Goal: Find specific page/section: Find specific page/section

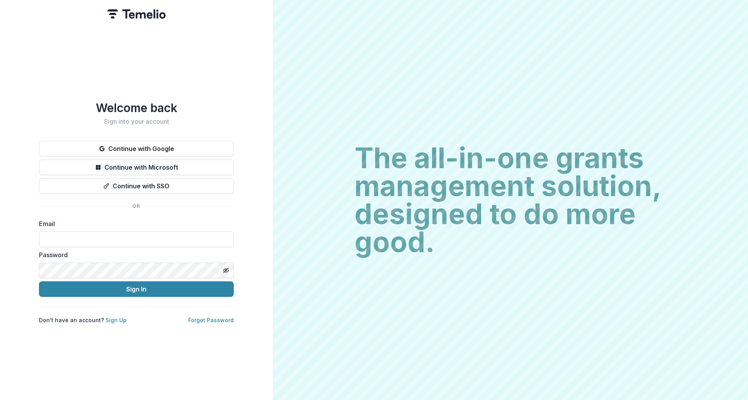
click at [136, 144] on button "Continue with Google" at bounding box center [136, 149] width 195 height 16
click at [135, 147] on button "Continue with Google" at bounding box center [136, 149] width 195 height 16
click at [123, 152] on button "Continue with Google" at bounding box center [136, 149] width 195 height 16
click at [195, 50] on div "Welcome back Sign into your account Continue with Google Continue with Microsof…" at bounding box center [136, 200] width 273 height 400
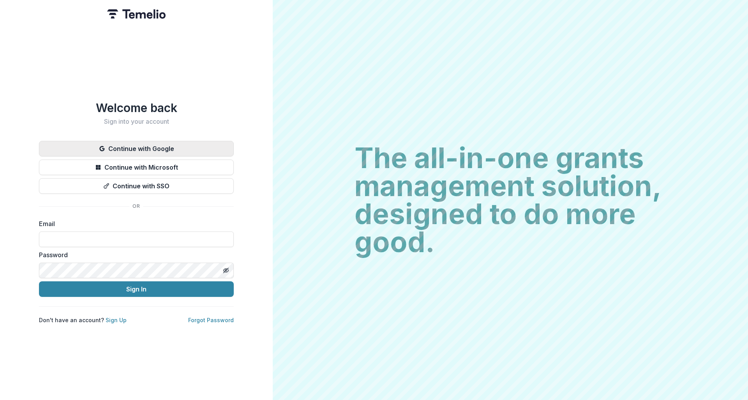
click at [140, 147] on button "Continue with Google" at bounding box center [136, 149] width 195 height 16
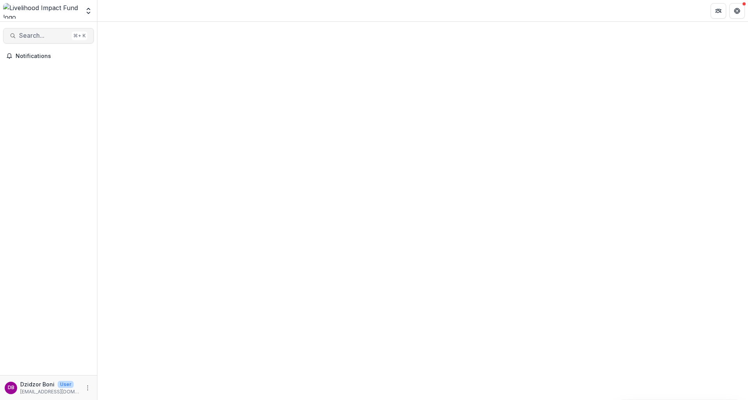
click at [33, 35] on span "Search..." at bounding box center [43, 35] width 49 height 7
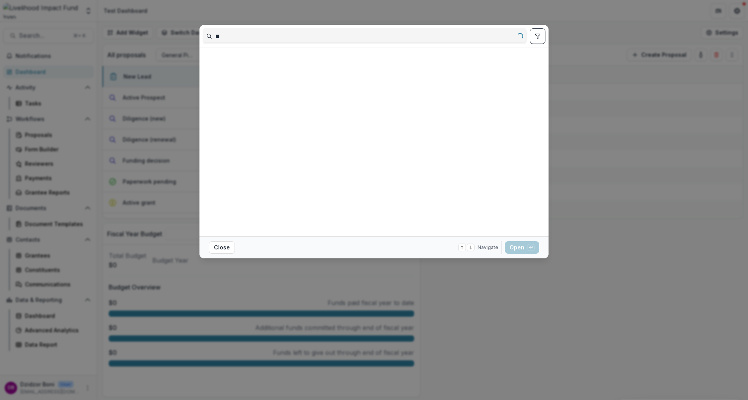
type input "*"
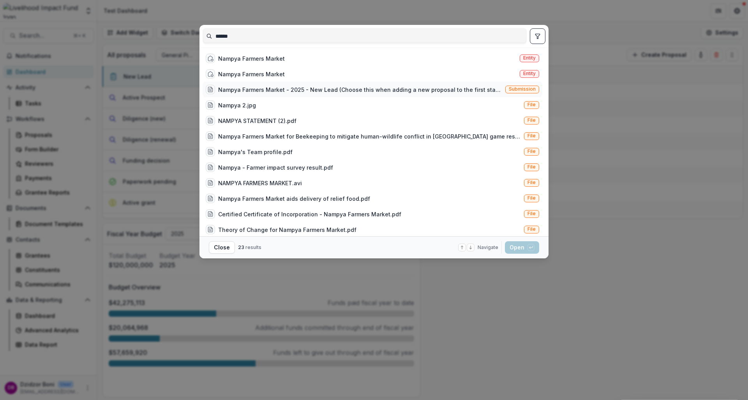
type input "******"
click at [331, 90] on div "Nampya Farmers Market - 2025 - New Lead (Choose this when adding a new proposal…" at bounding box center [360, 90] width 284 height 8
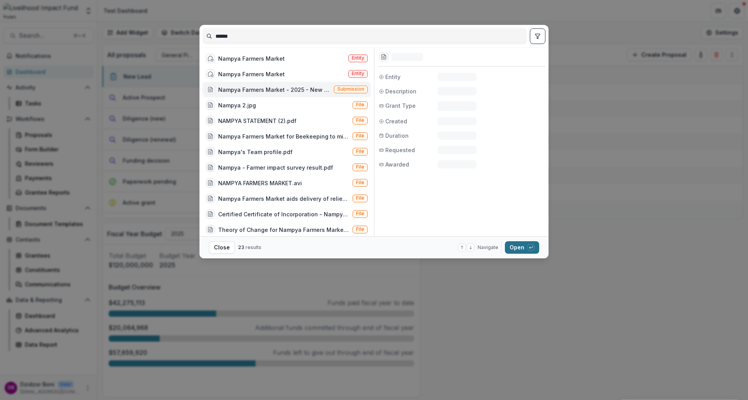
click at [517, 250] on button "Open with enter key" at bounding box center [522, 247] width 34 height 12
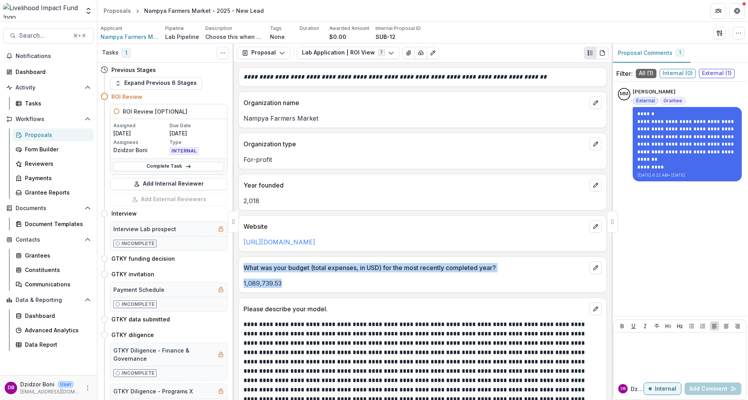
drag, startPoint x: 299, startPoint y: 284, endPoint x: 242, endPoint y: 263, distance: 61.0
click at [242, 263] on div "What was your budget (total expenses, in USD) for the most recently completed y…" at bounding box center [422, 275] width 368 height 37
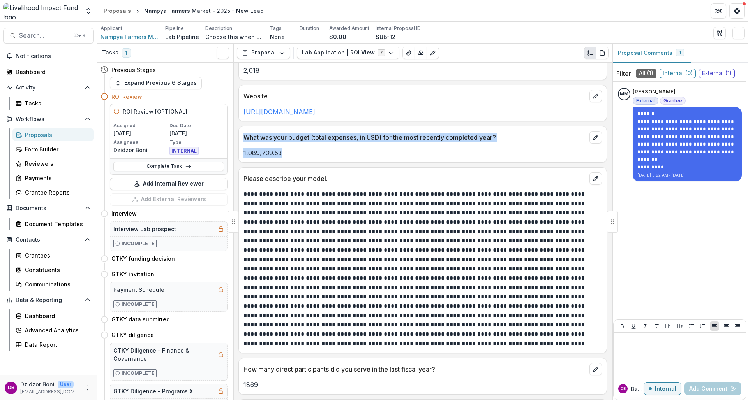
scroll to position [128, 0]
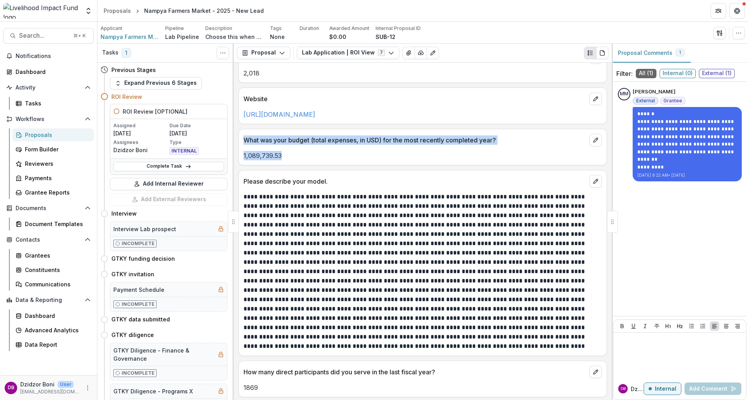
click at [322, 158] on p "1,089,739.53" at bounding box center [422, 155] width 358 height 9
